Goal: Find specific fact: Find specific fact

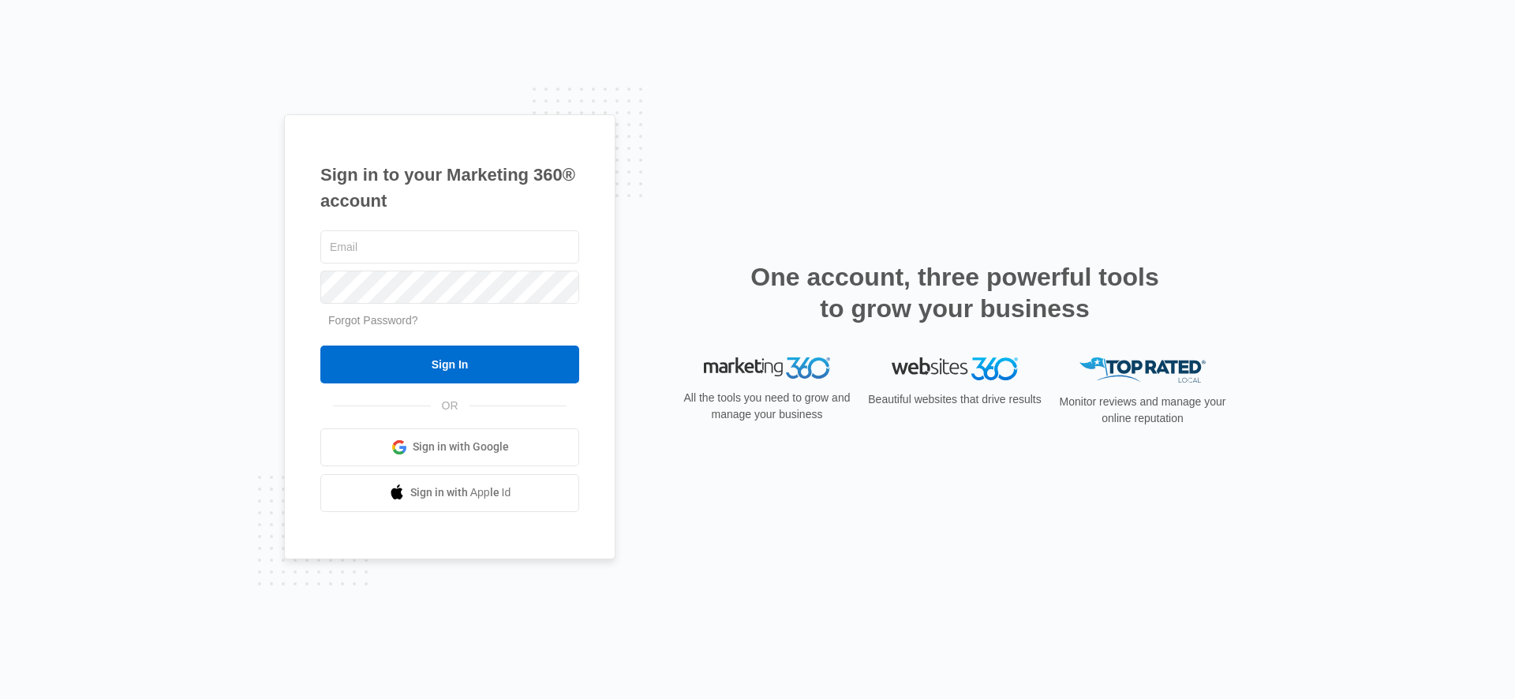
type input "[EMAIL_ADDRESS][PERSON_NAME][DOMAIN_NAME]"
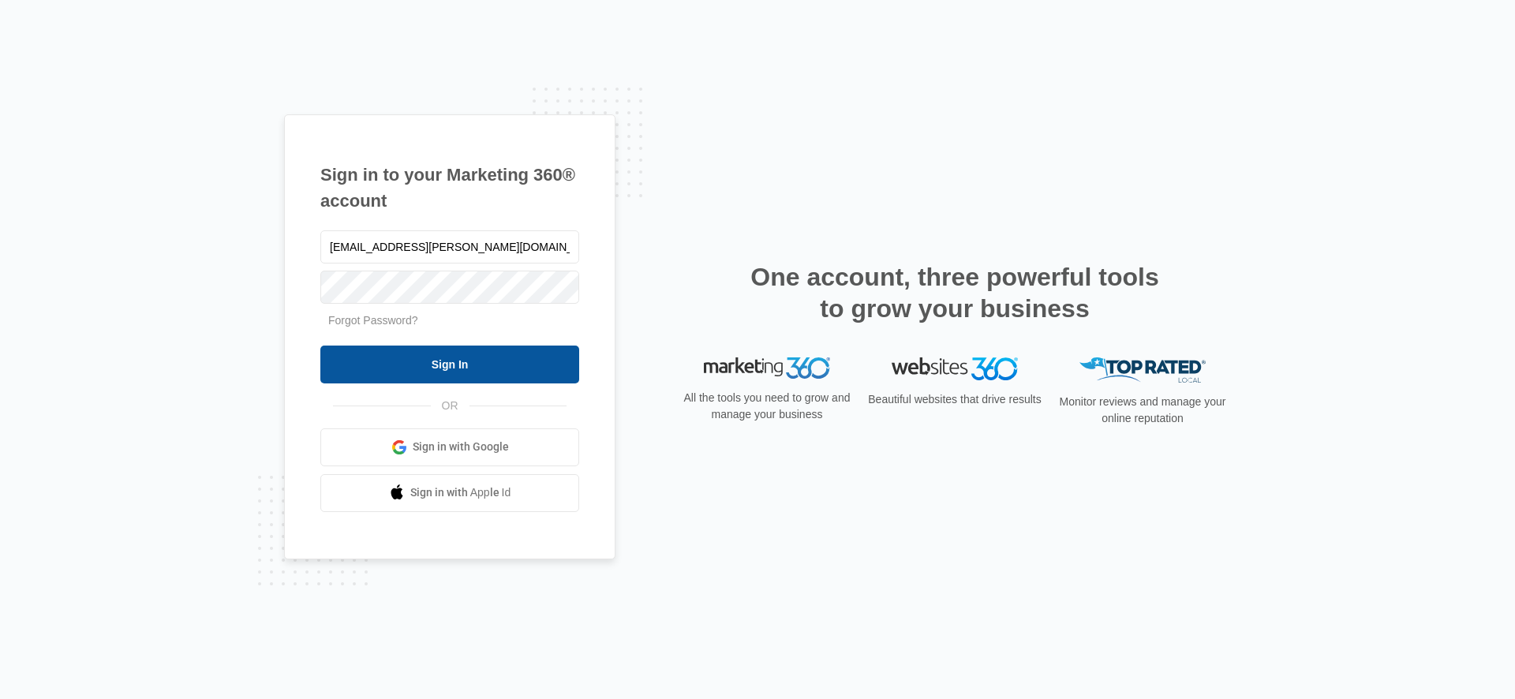
click at [414, 346] on input "Sign In" at bounding box center [449, 365] width 259 height 38
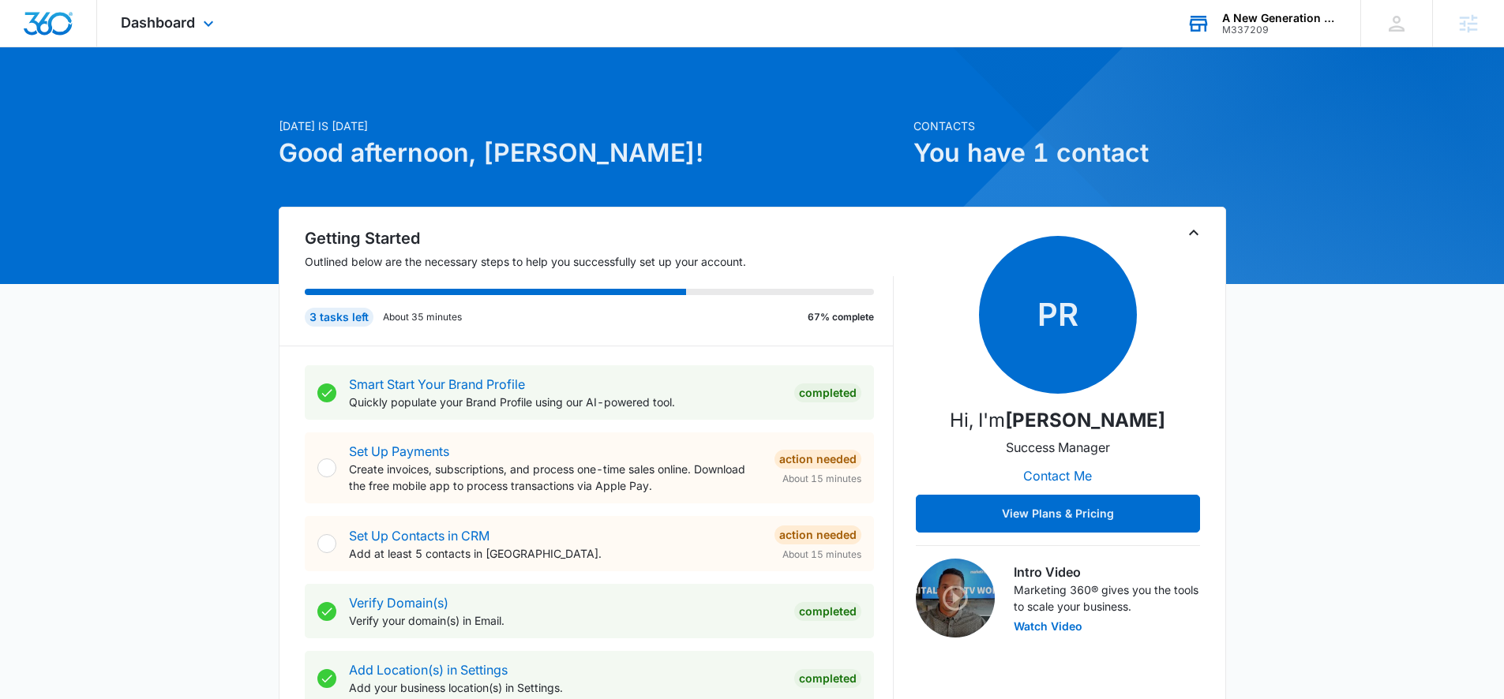
click at [1201, 4] on div "A New Generation Child Care M337209 Your Accounts View All" at bounding box center [1261, 23] width 197 height 47
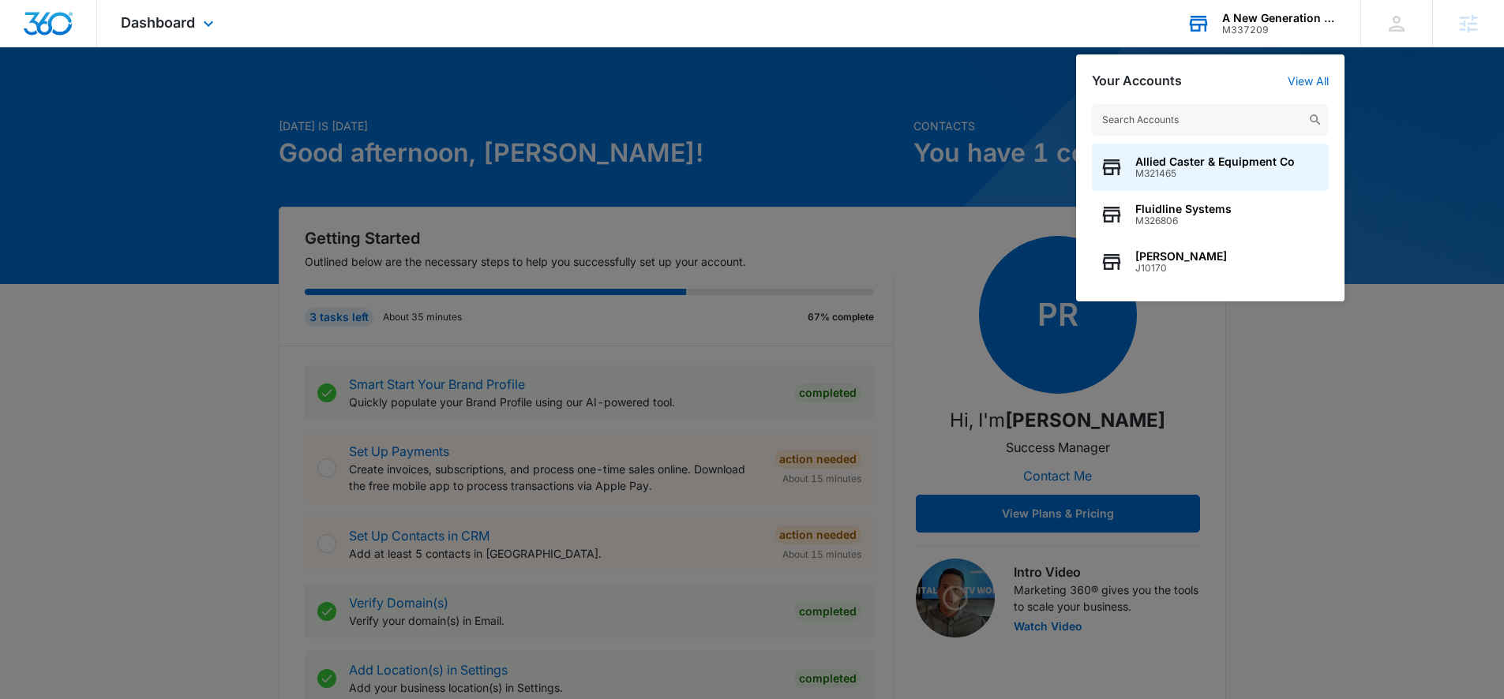
click at [1227, 13] on div "A New Generation Child Care" at bounding box center [1279, 18] width 115 height 13
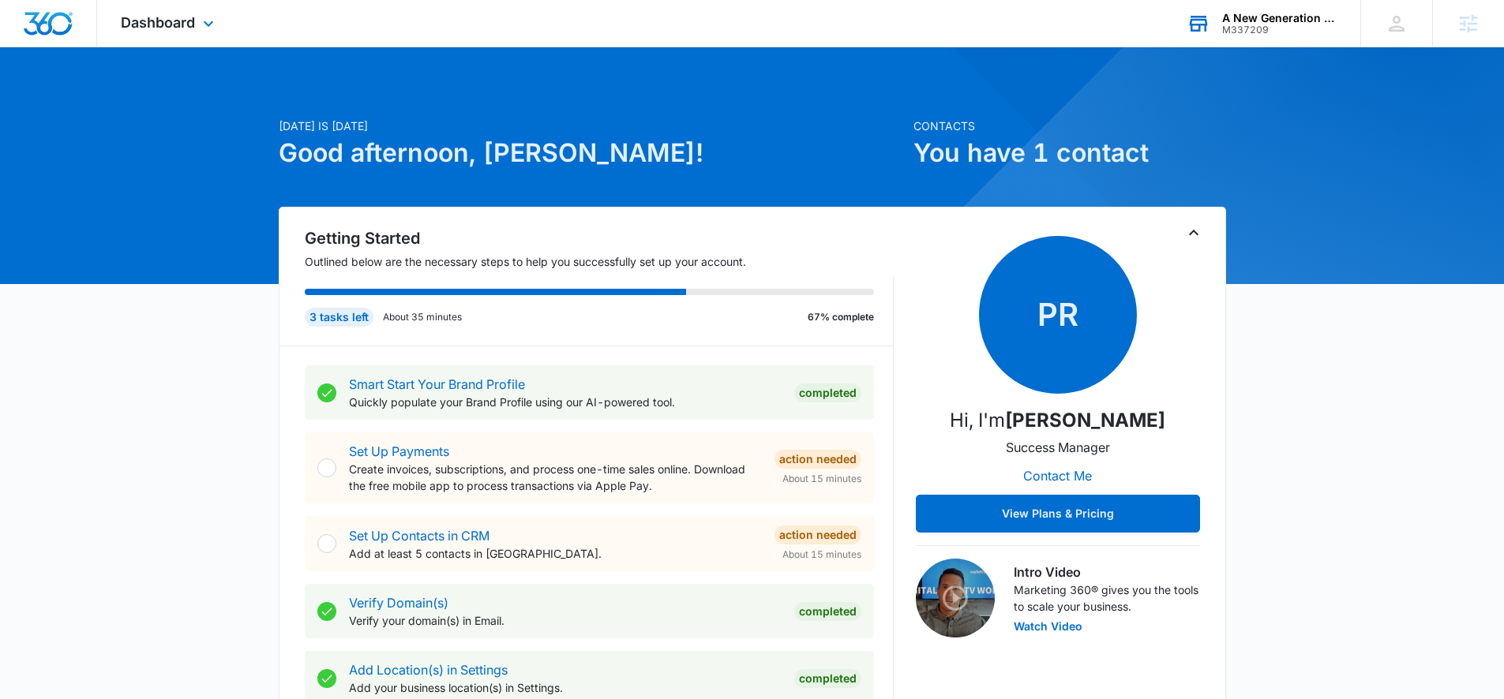
click at [1226, 16] on div "A New Generation Child Care" at bounding box center [1279, 18] width 115 height 13
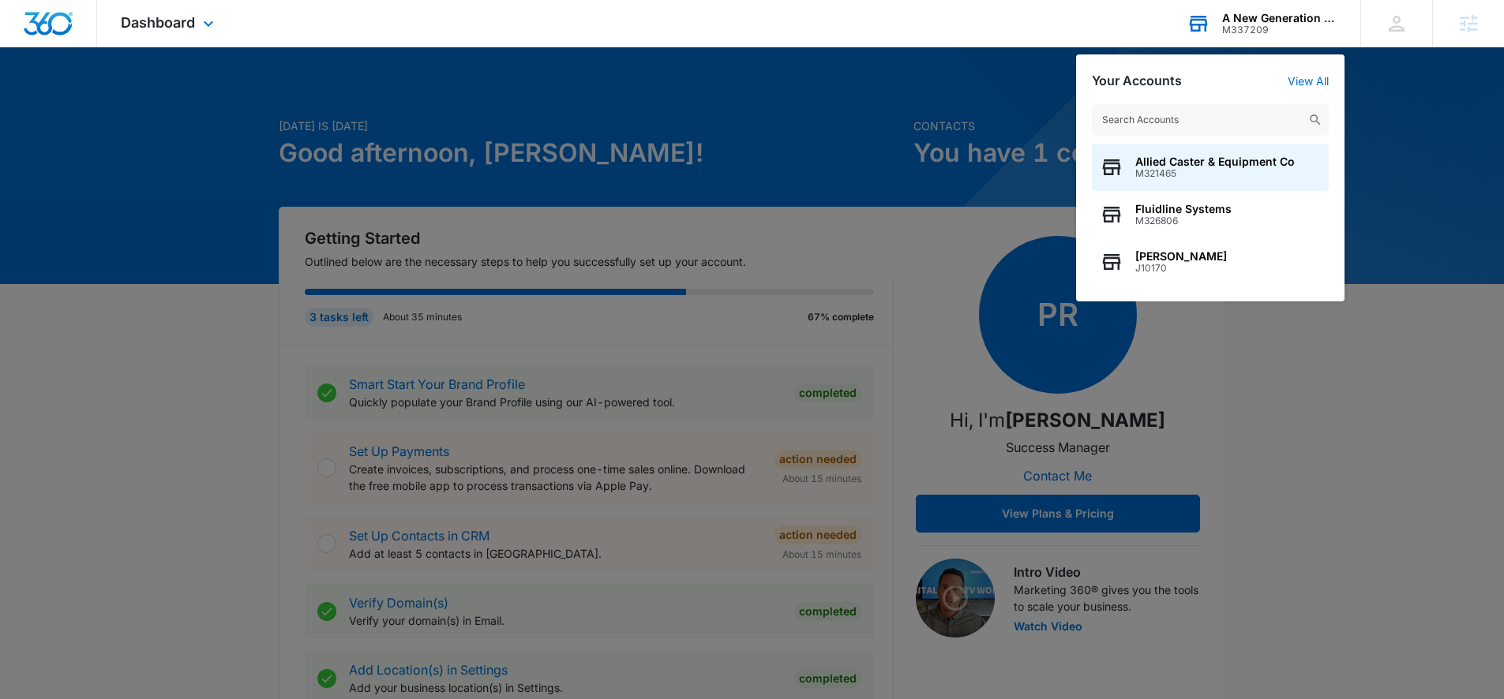
click at [1191, 138] on div "Allied Caster & Equipment Co M321465 Fluidline Systems M326806 Noah Schultz J10…" at bounding box center [1210, 194] width 268 height 213
click at [1189, 134] on div "Allied Caster & Equipment Co M321465 Fluidline Systems M326806 Noah Schultz J10…" at bounding box center [1210, 194] width 268 height 213
click at [1189, 133] on input "text" at bounding box center [1210, 120] width 237 height 32
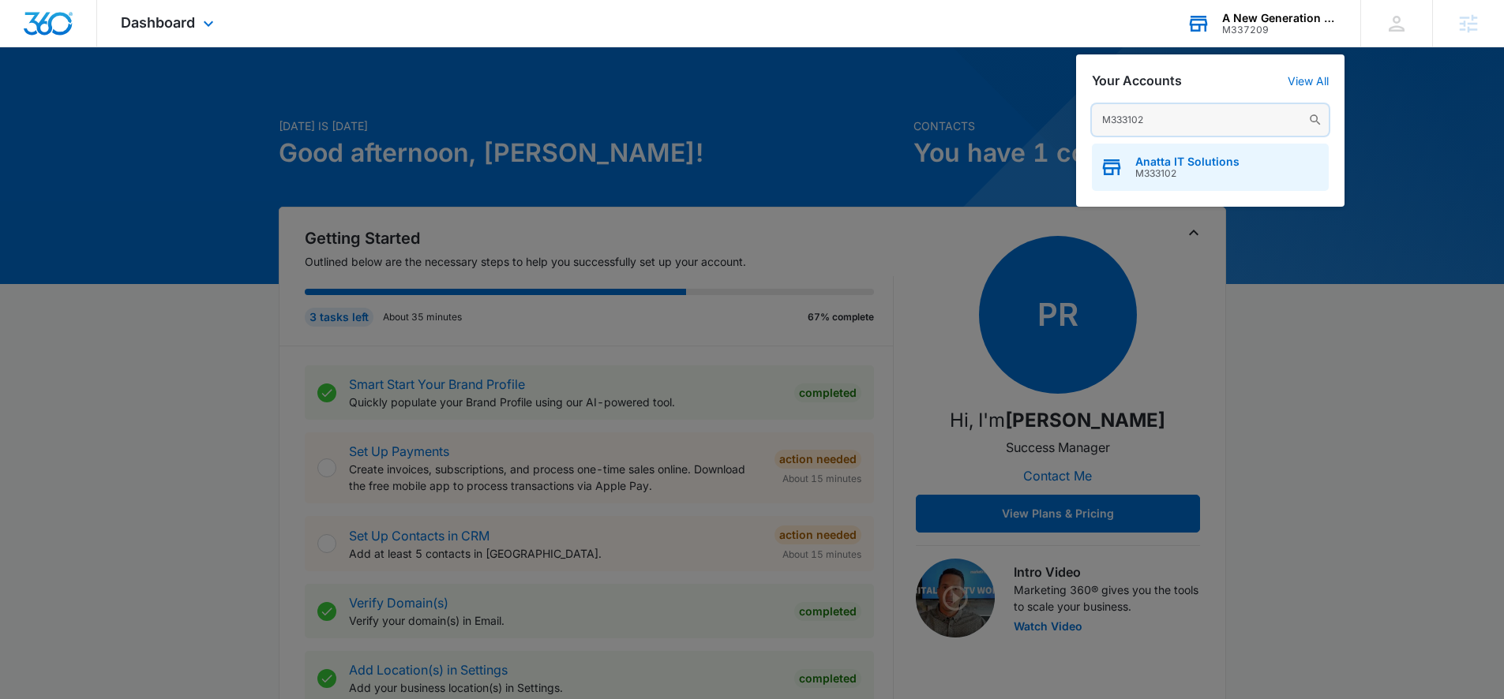
type input "M333102"
click at [1185, 179] on div "Anatta IT Solutions M333102" at bounding box center [1210, 167] width 237 height 47
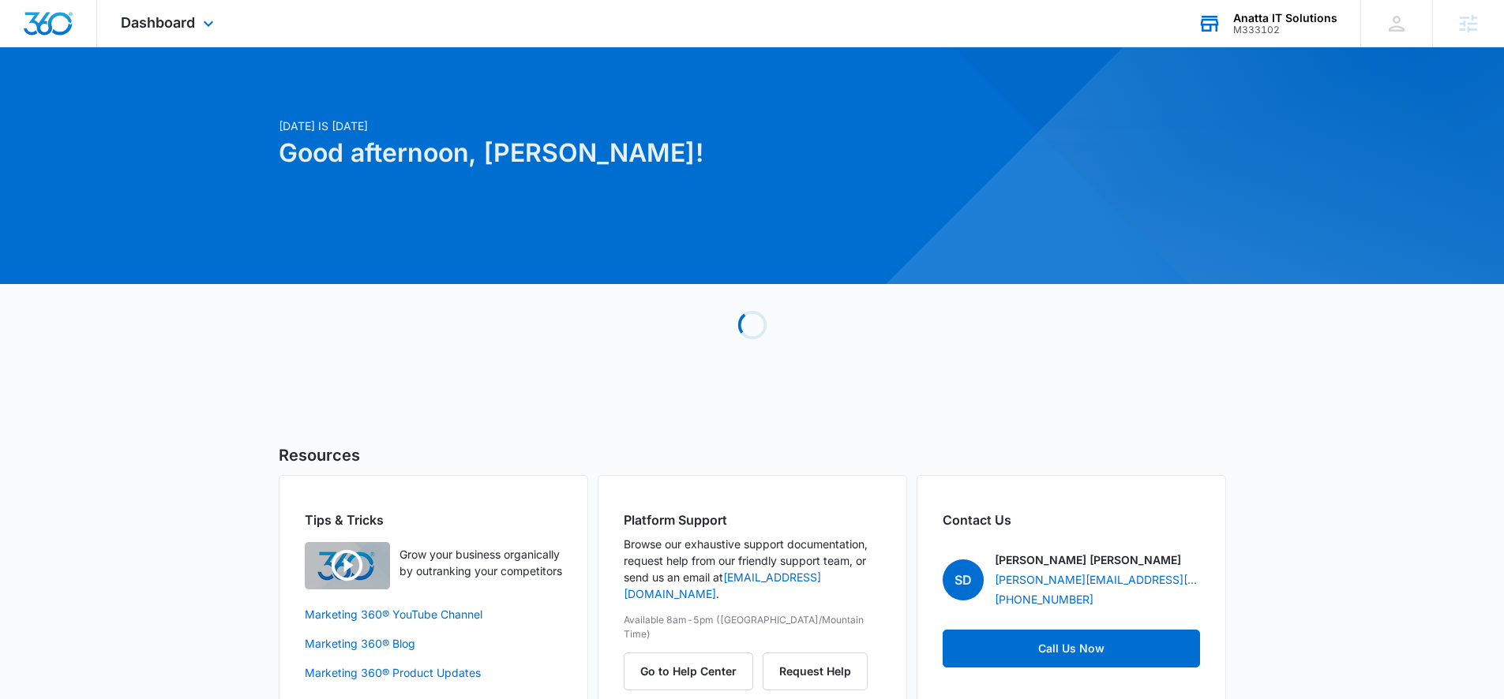
drag, startPoint x: 166, startPoint y: 42, endPoint x: 161, endPoint y: 32, distance: 11.3
click at [163, 36] on div "Dashboard Apps Reputation Forms CRM Email Social Content Ads Intelligence Files…" at bounding box center [169, 23] width 144 height 47
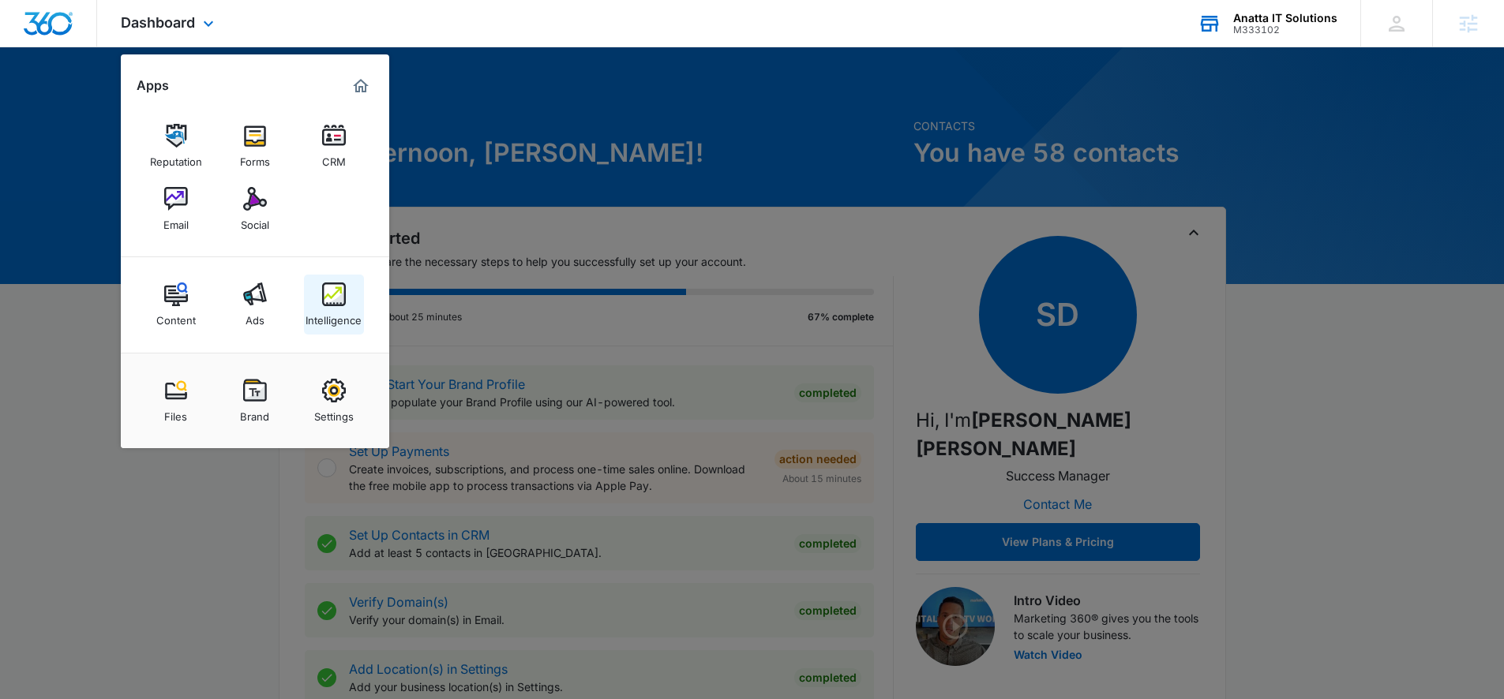
click at [350, 297] on link "Intelligence" at bounding box center [334, 305] width 60 height 60
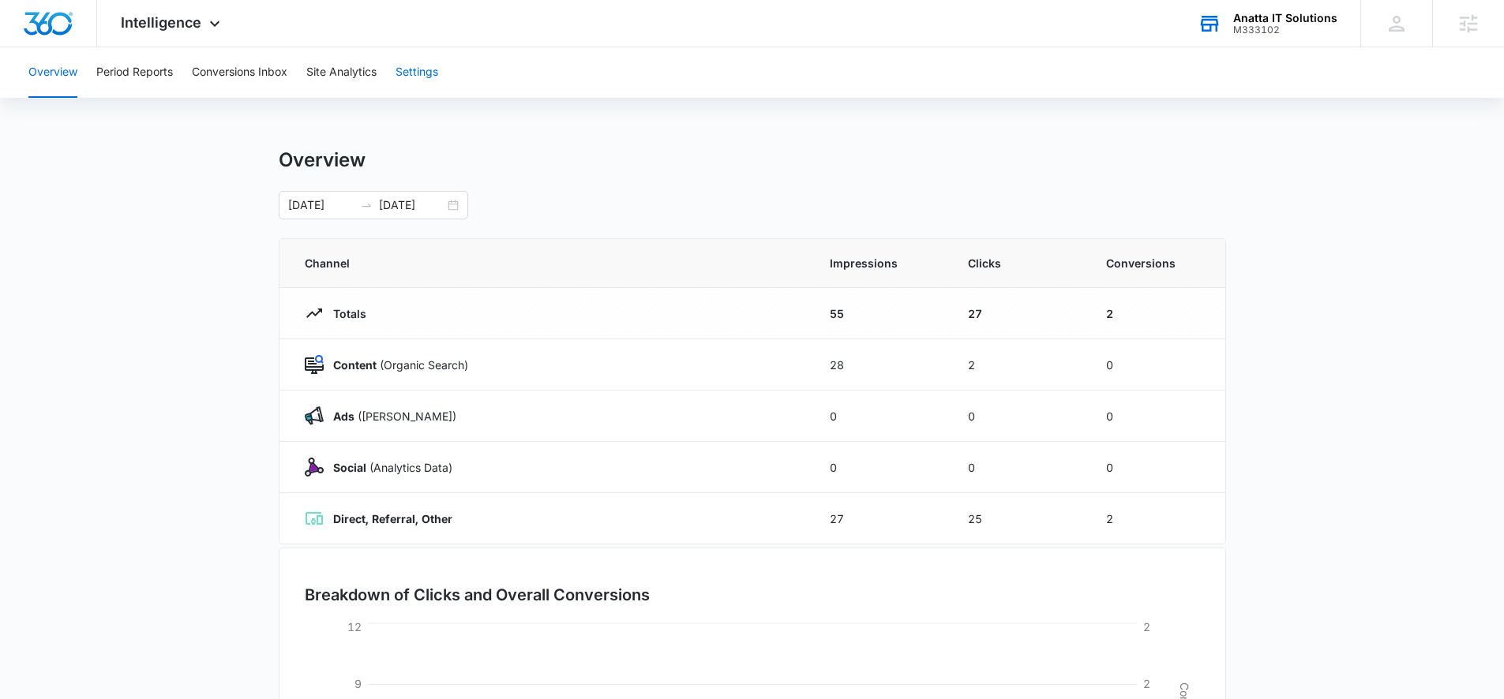
click at [413, 73] on button "Settings" at bounding box center [416, 72] width 43 height 51
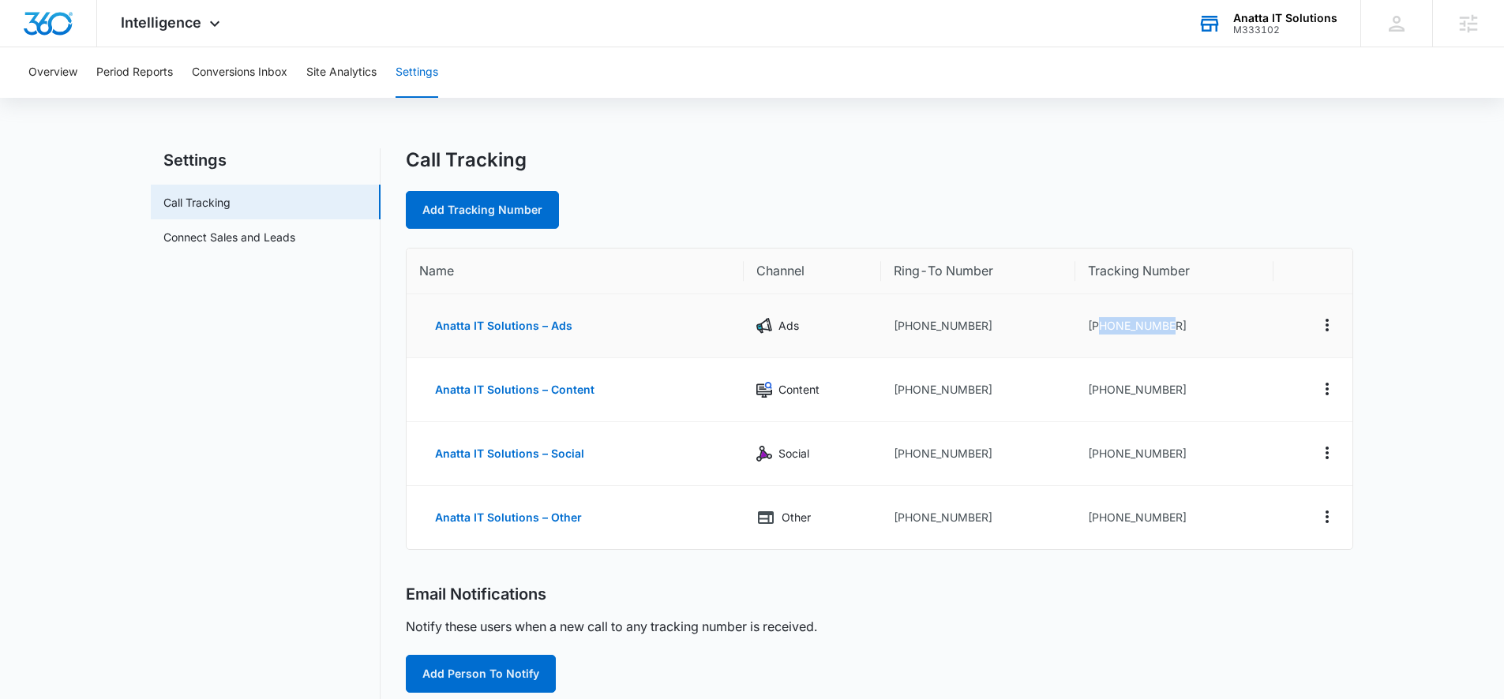
copy td "4702052955"
drag, startPoint x: 1099, startPoint y: 323, endPoint x: 1173, endPoint y: 324, distance: 73.4
click at [1173, 324] on td "+14702052955" at bounding box center [1174, 326] width 198 height 64
click at [1123, 323] on td "+14702052955" at bounding box center [1174, 326] width 198 height 64
drag, startPoint x: 1101, startPoint y: 324, endPoint x: 1163, endPoint y: 322, distance: 61.6
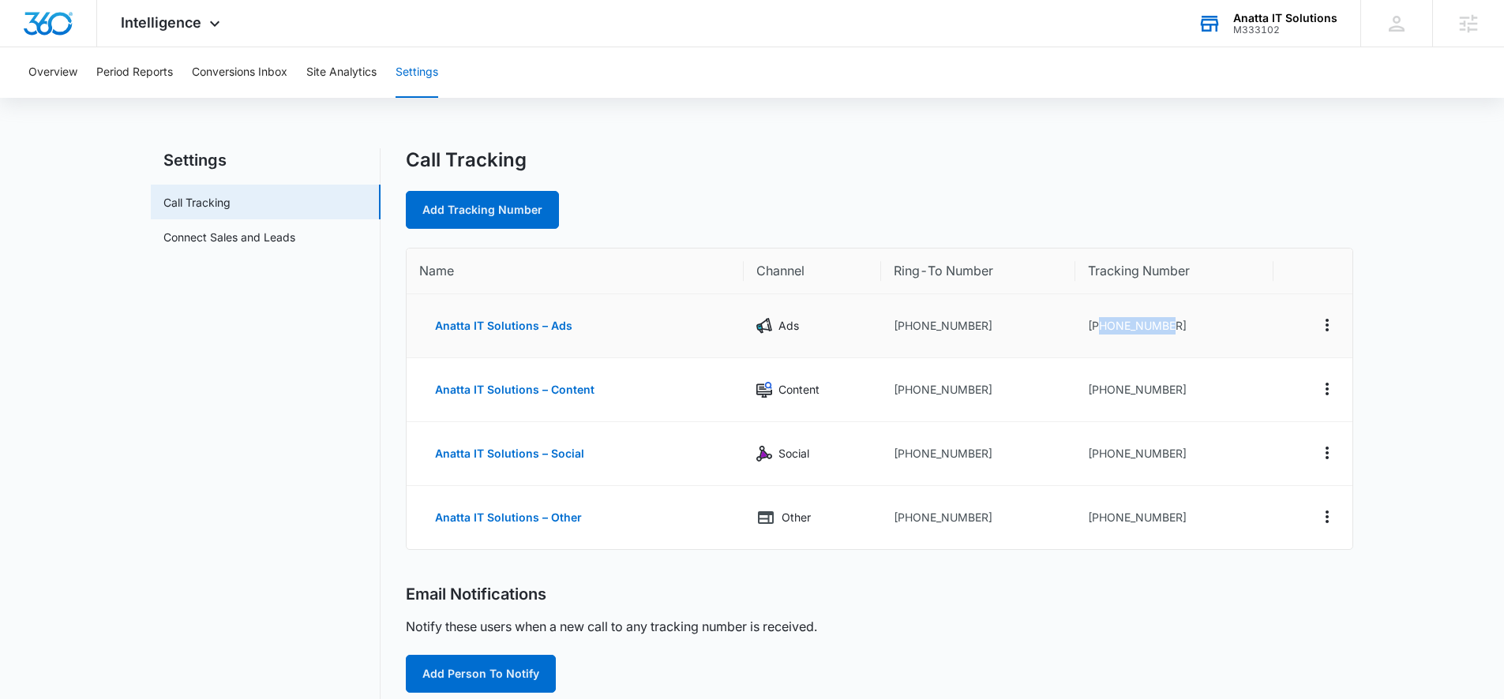
click at [1175, 328] on td "+14702052955" at bounding box center [1174, 326] width 198 height 64
copy td "4702052955"
